Goal: Navigation & Orientation: Find specific page/section

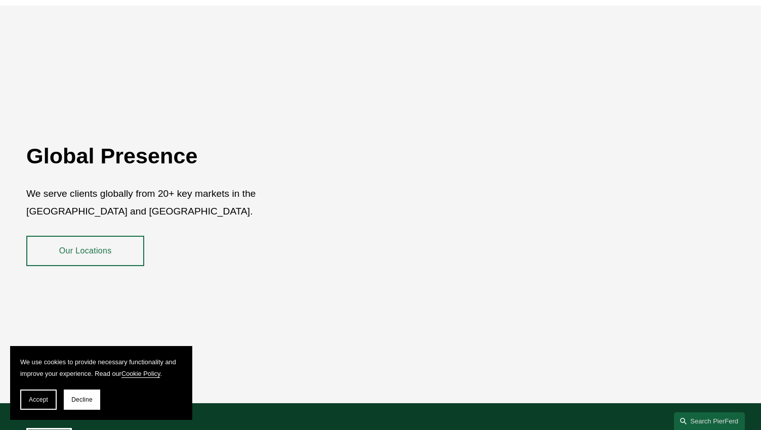
scroll to position [1811, 0]
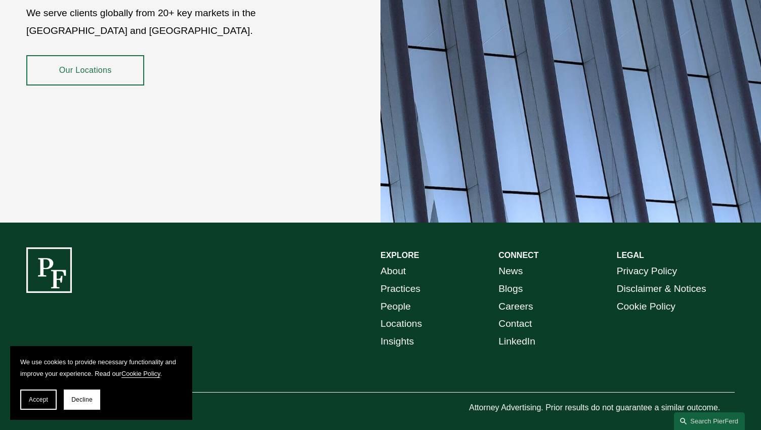
click at [395, 263] on link "About" at bounding box center [393, 272] width 25 height 18
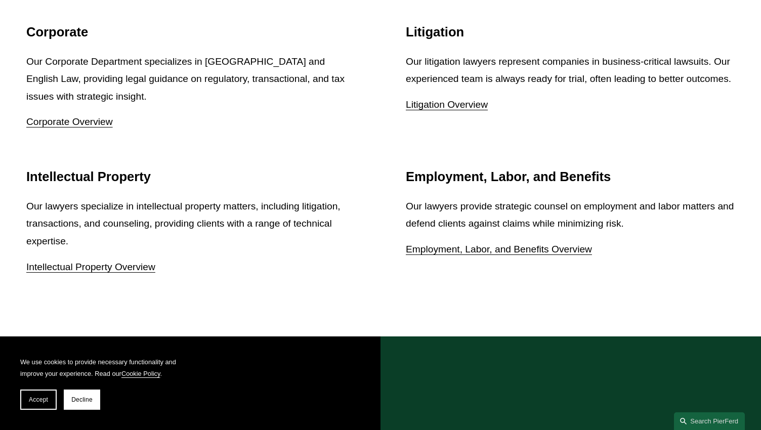
scroll to position [1786, 0]
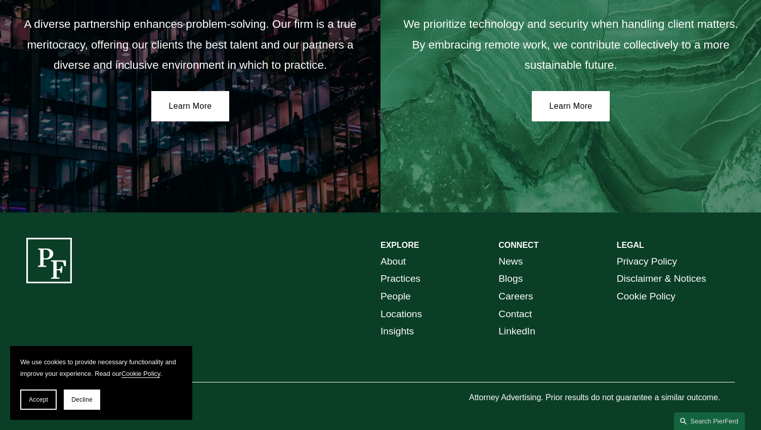
click at [391, 296] on link "People" at bounding box center [396, 297] width 30 height 18
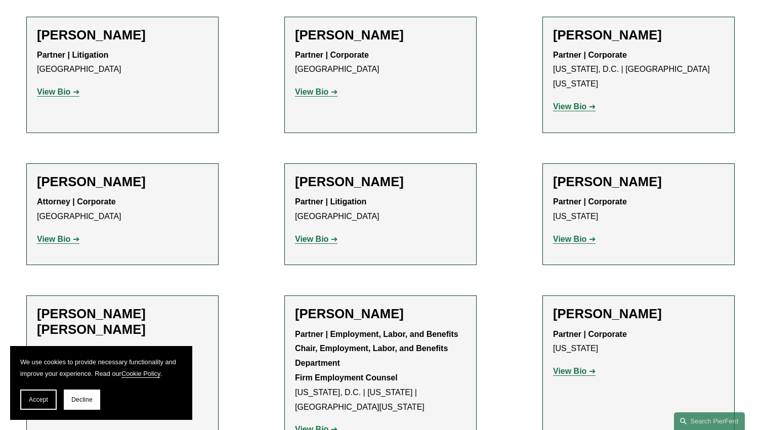
scroll to position [3818, 0]
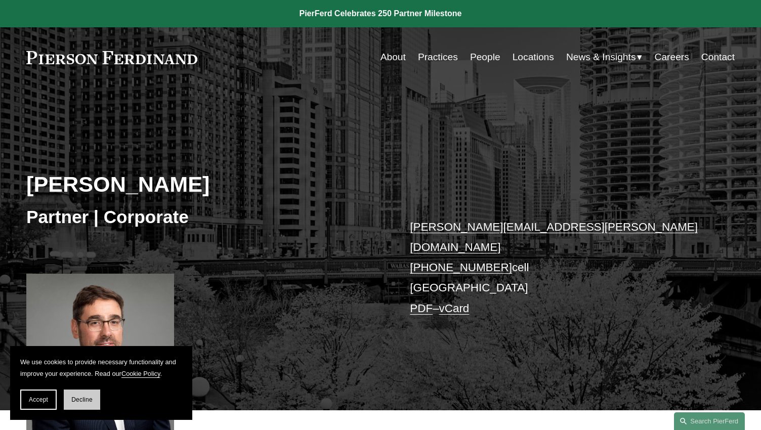
click at [78, 399] on span "Decline" at bounding box center [81, 399] width 21 height 7
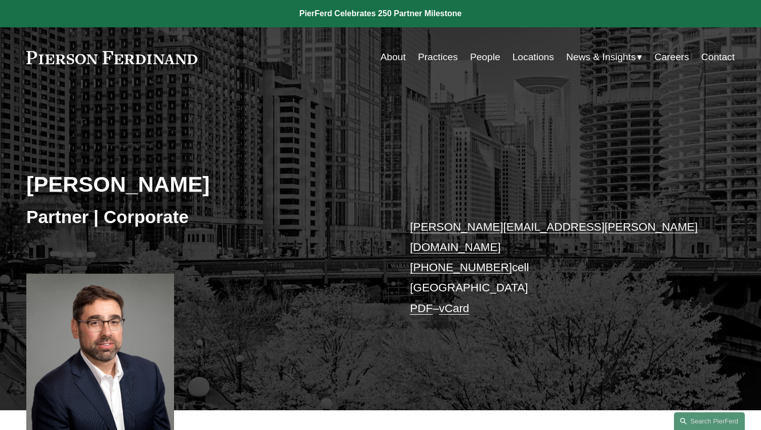
scroll to position [223, 0]
